Goal: Find specific page/section: Find specific page/section

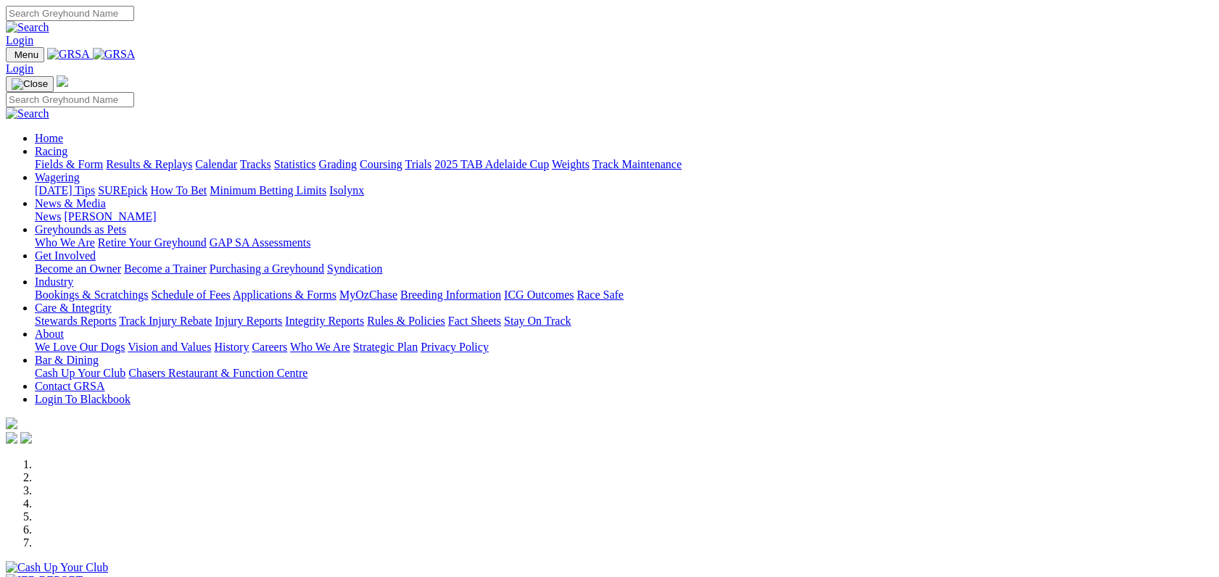
drag, startPoint x: 0, startPoint y: 0, endPoint x: 304, endPoint y: 52, distance: 308.3
click at [67, 145] on link "Racing" at bounding box center [51, 151] width 33 height 12
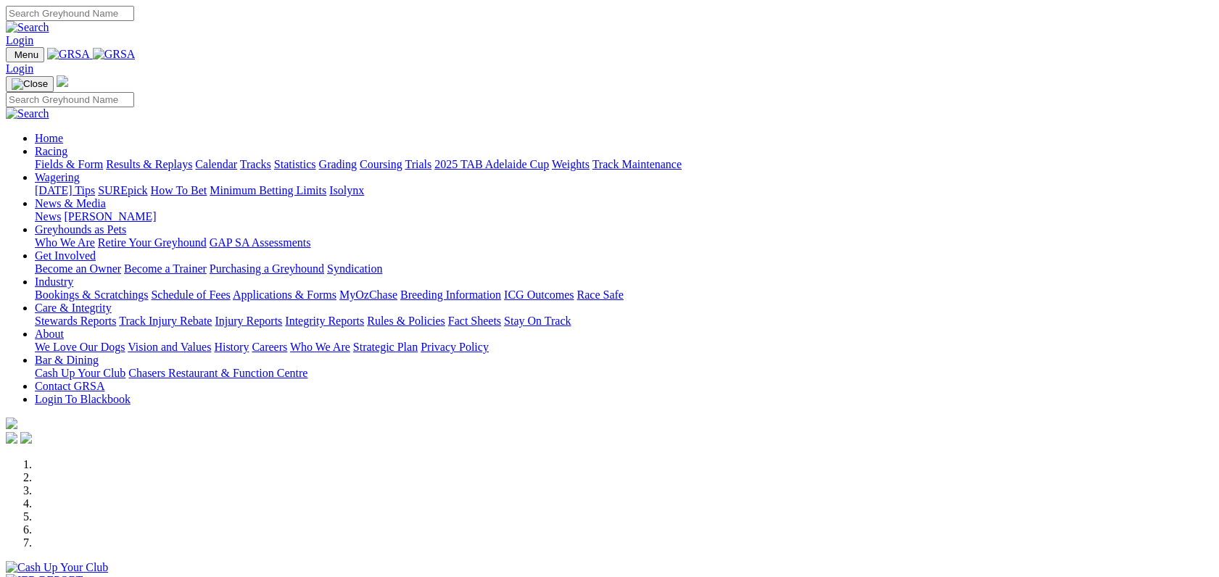
click at [100, 158] on link "Fields & Form" at bounding box center [69, 164] width 68 height 12
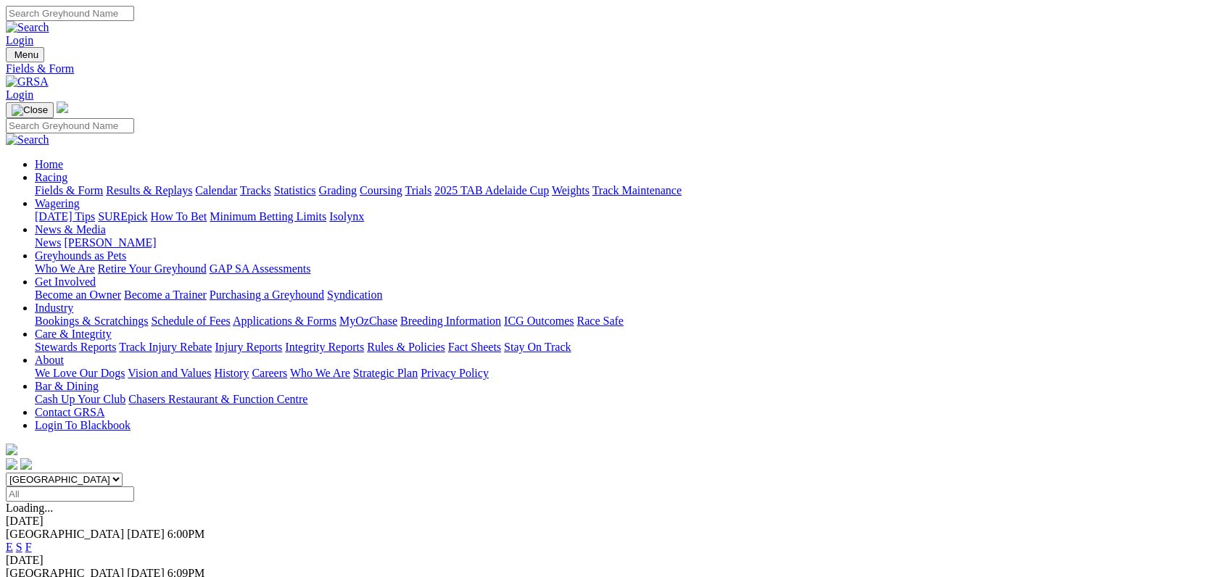
click at [32, 541] on link "F" at bounding box center [28, 547] width 7 height 12
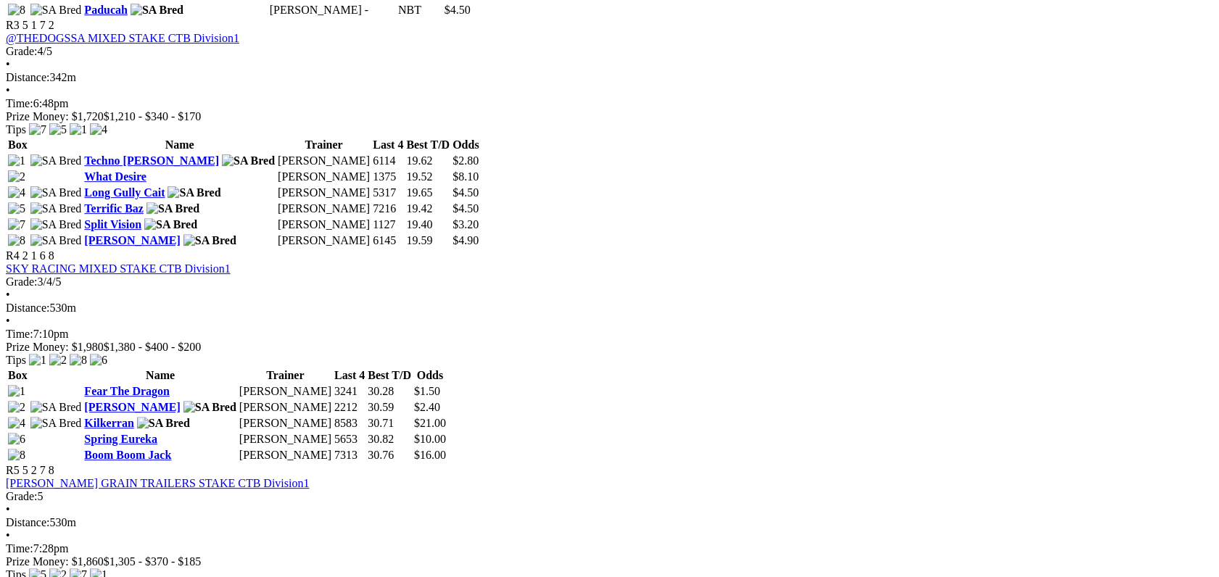
scroll to position [1181, 0]
